Goal: Use online tool/utility: Utilize a website feature to perform a specific function

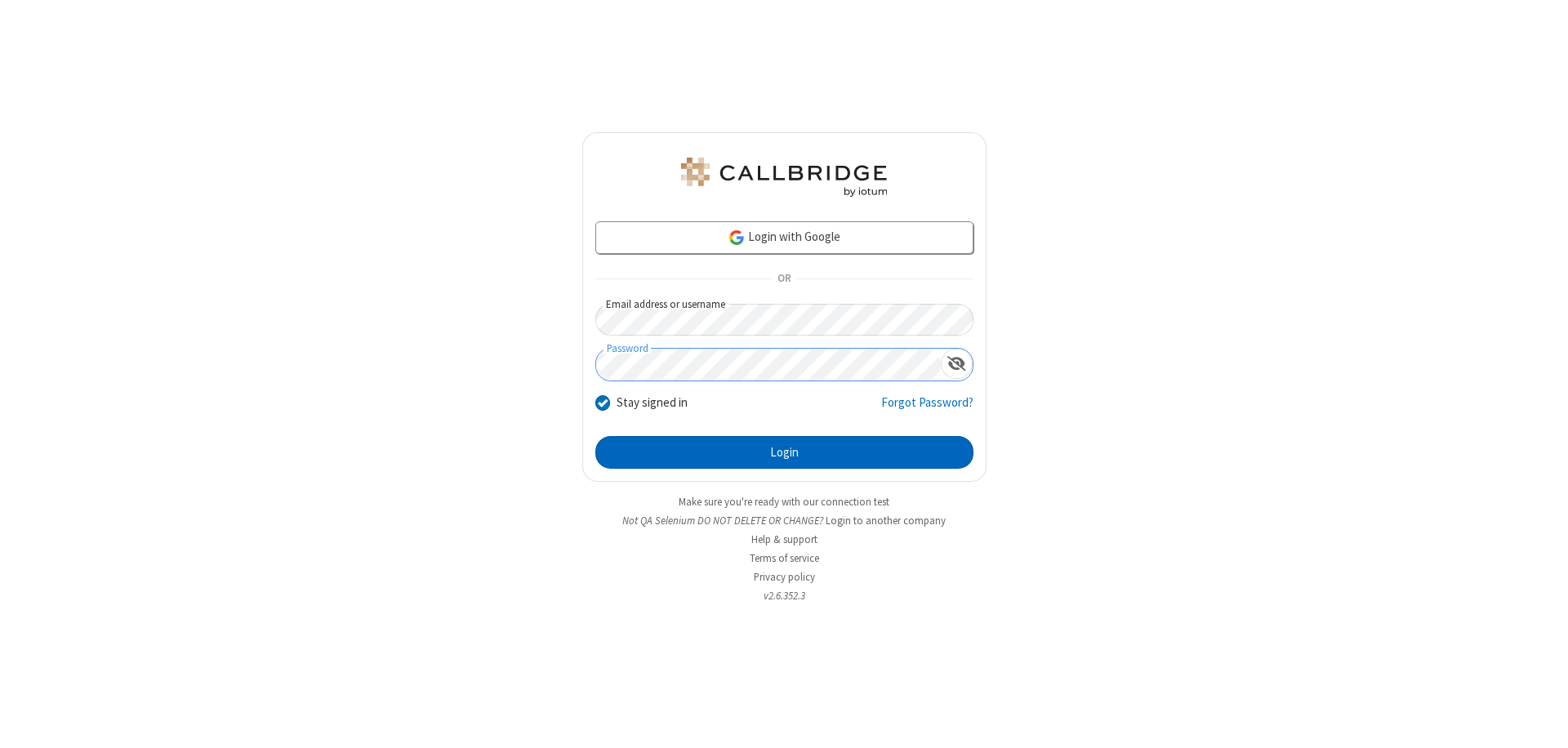
click at [784, 452] on button "Login" at bounding box center [784, 453] width 378 height 33
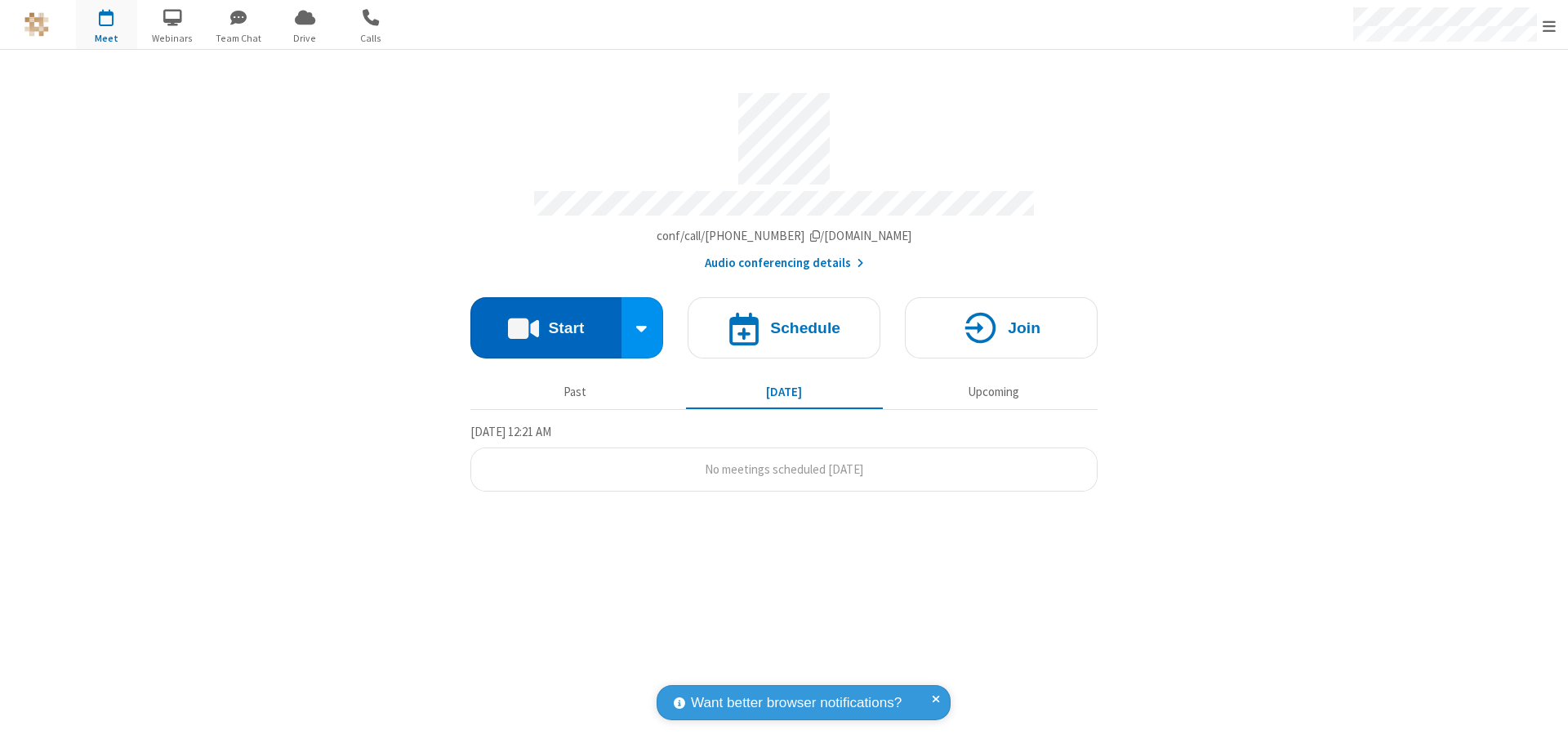
click at [546, 320] on button "Start" at bounding box center [546, 328] width 151 height 62
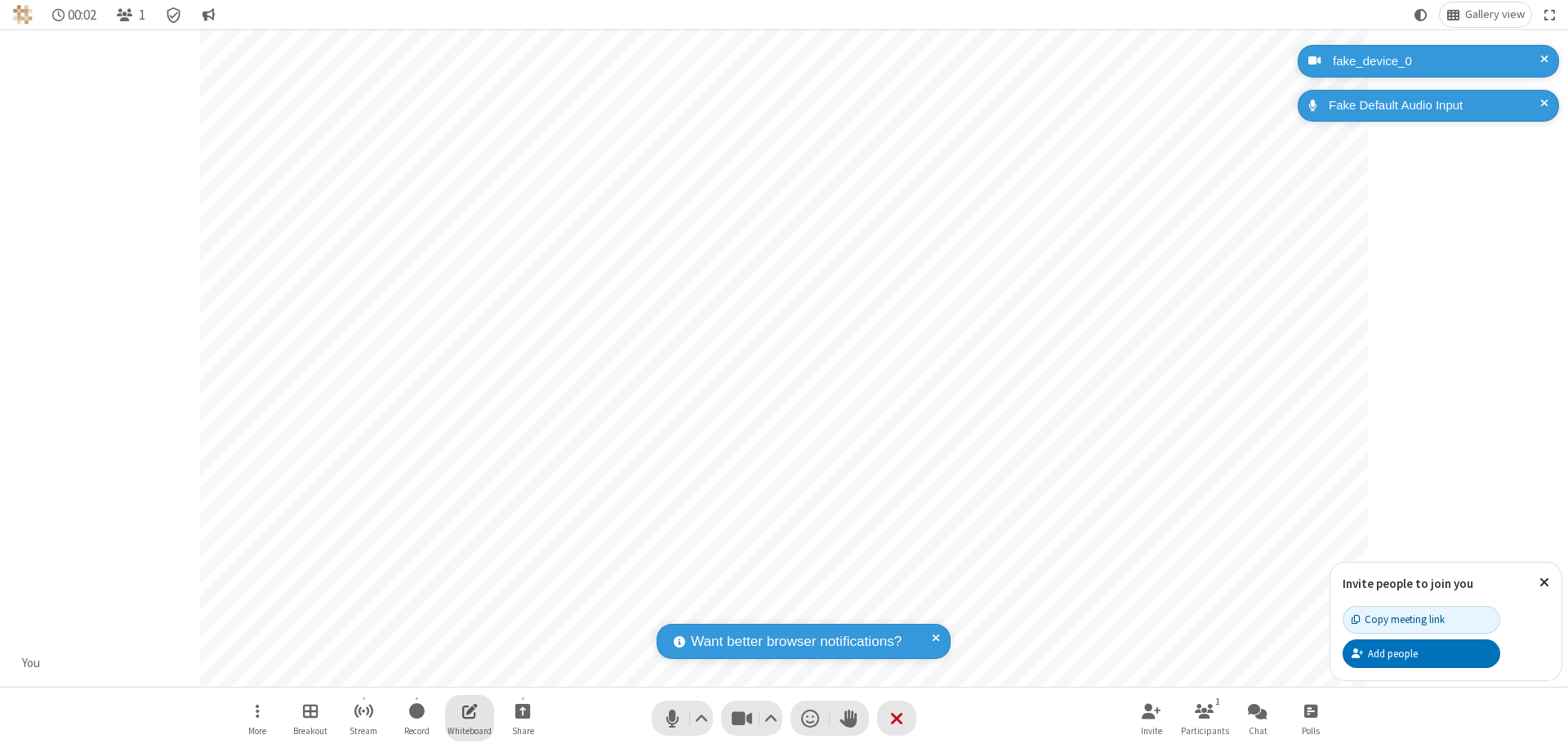
click at [469, 711] on span "Open shared whiteboard" at bounding box center [470, 712] width 16 height 21
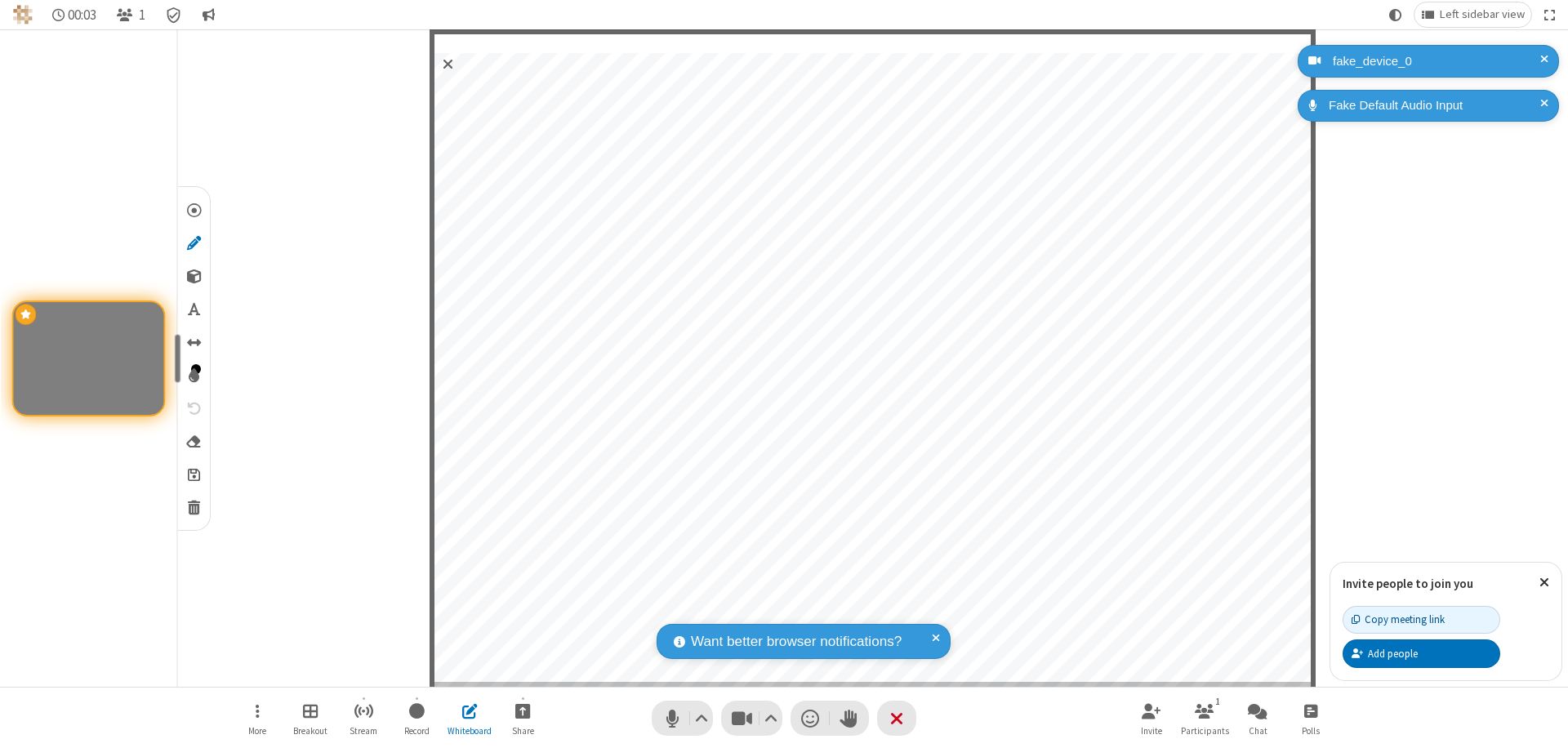
click at [193, 474] on span "Save" at bounding box center [194, 474] width 12 height 17
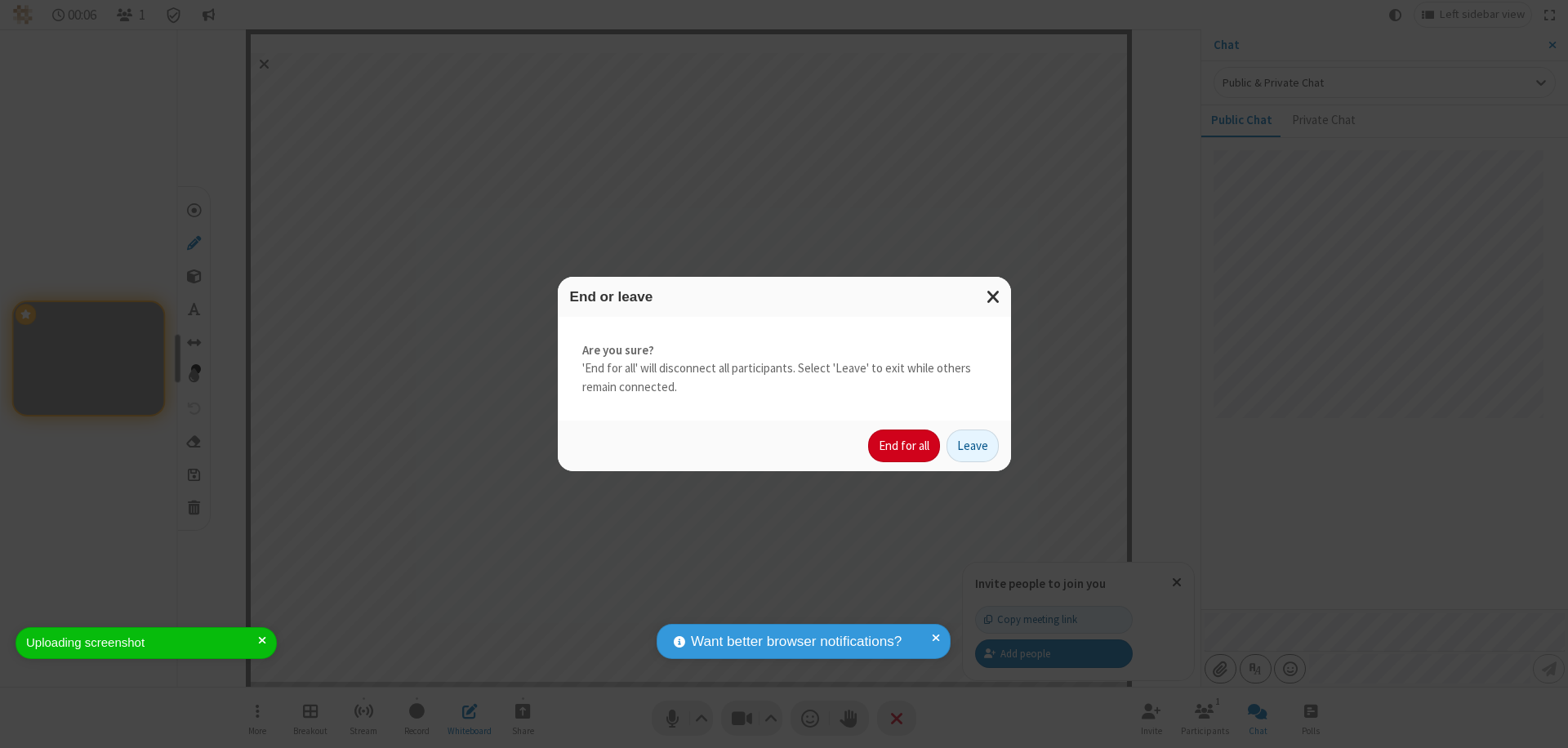
click at [905, 446] on button "End for all" at bounding box center [903, 446] width 72 height 33
